Goal: Find specific page/section: Find specific page/section

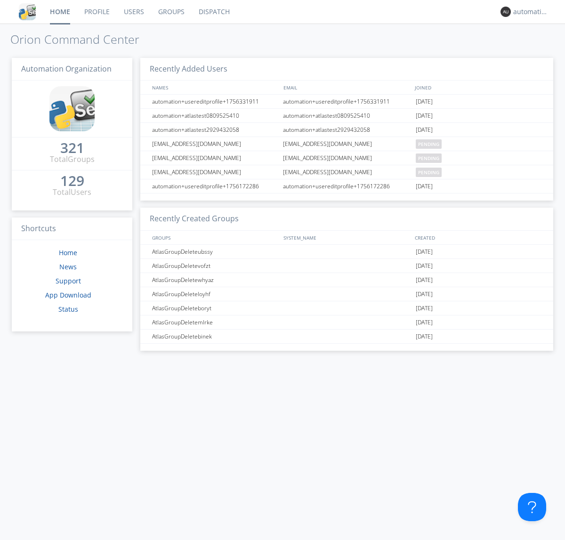
click at [213, 12] on link "Dispatch" at bounding box center [214, 12] width 45 height 24
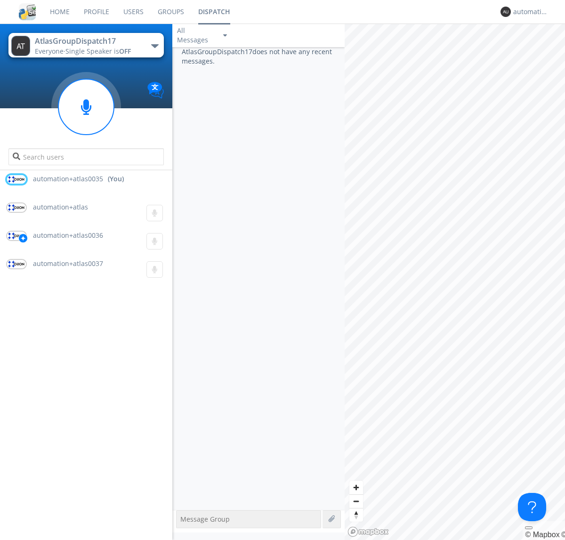
click at [155, 46] on div "button" at bounding box center [155, 46] width 8 height 4
click at [0, 0] on span "AtlasGroupDispatch16" at bounding box center [0, 0] width 0 height 0
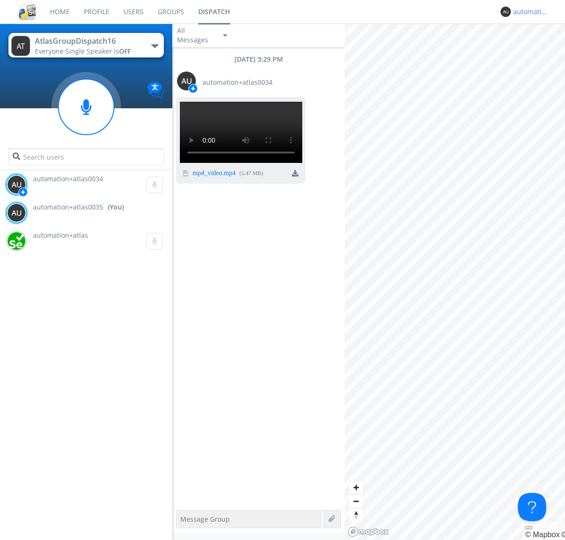
click at [529, 12] on div "automation+atlas0035" at bounding box center [531, 11] width 35 height 9
